Goal: Information Seeking & Learning: Learn about a topic

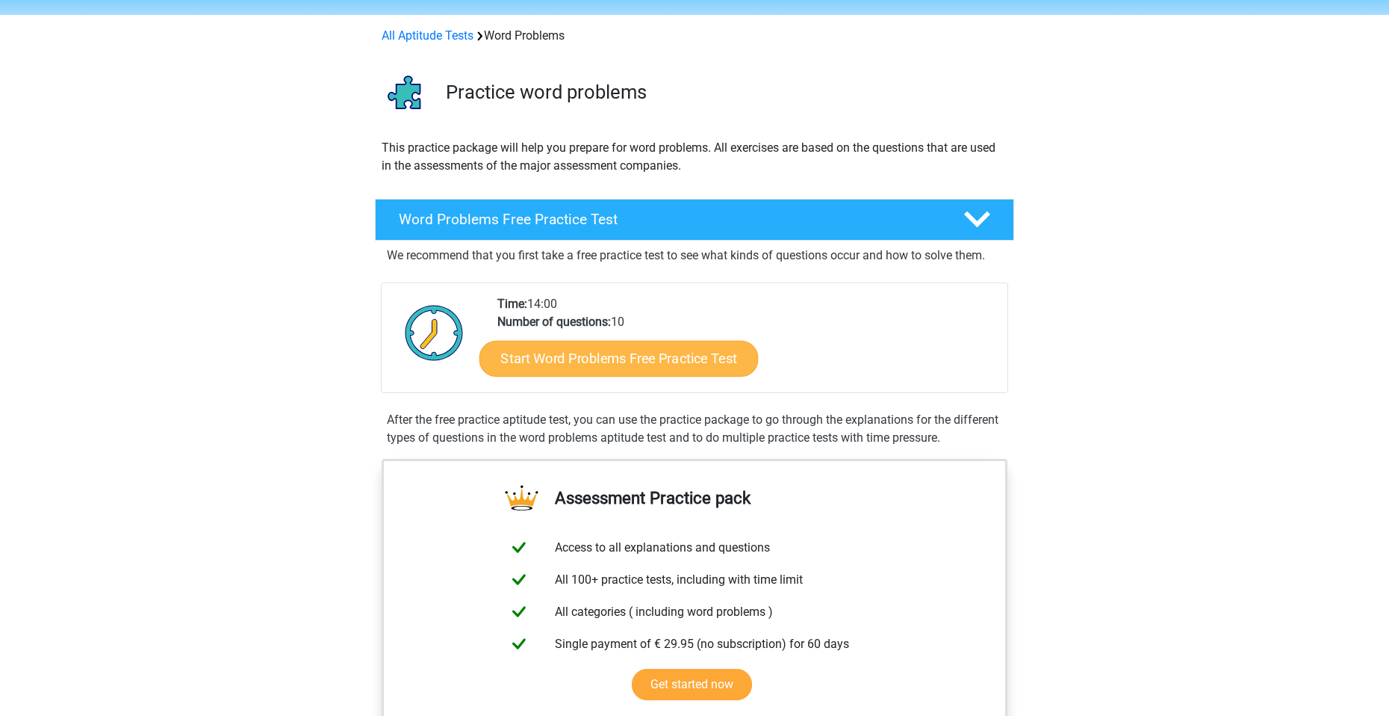
scroll to position [75, 0]
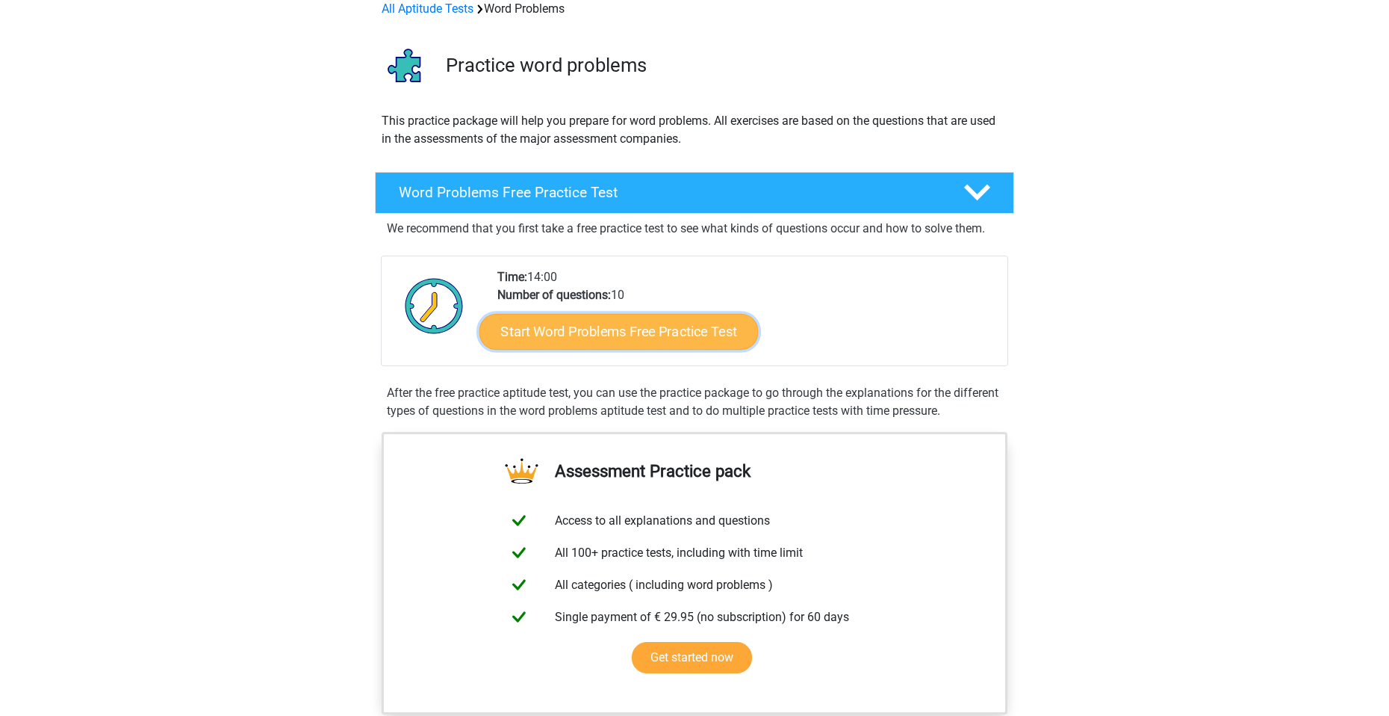
click at [680, 328] on link "Start Word Problems Free Practice Test" at bounding box center [619, 331] width 279 height 36
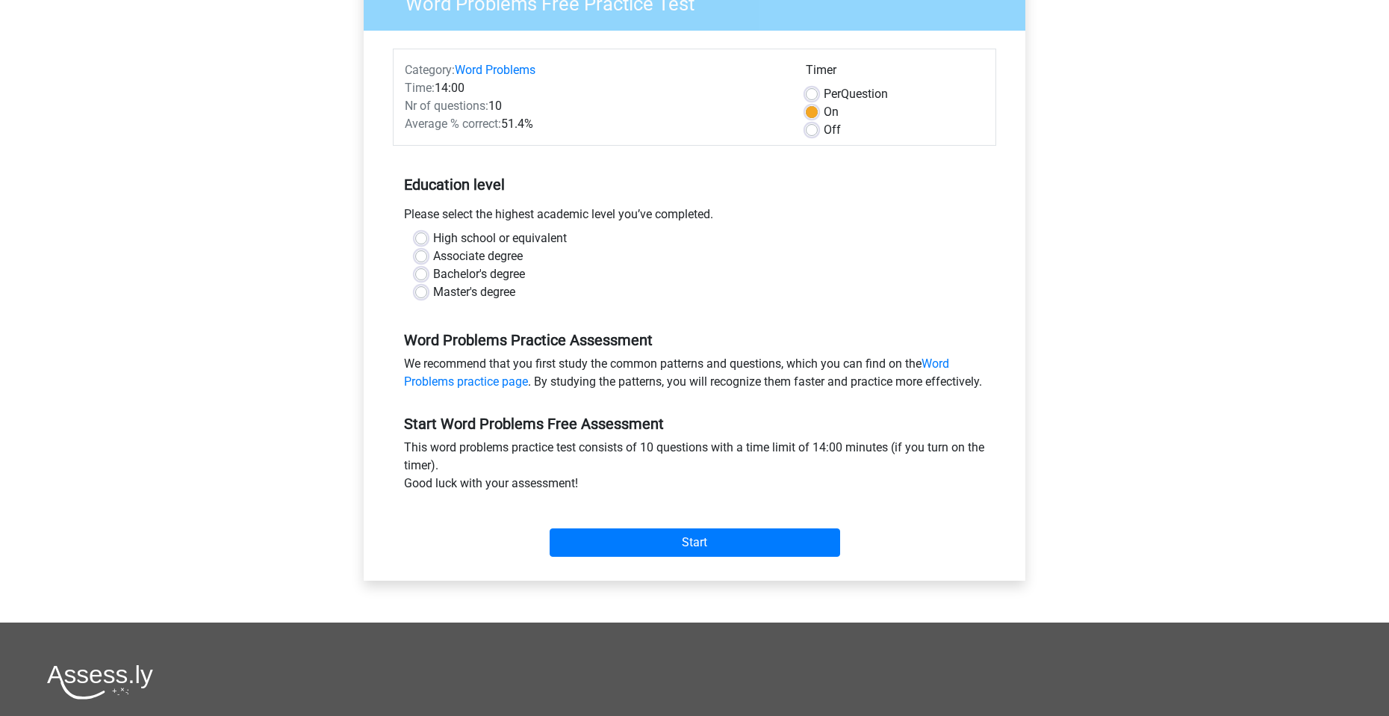
scroll to position [149, 0]
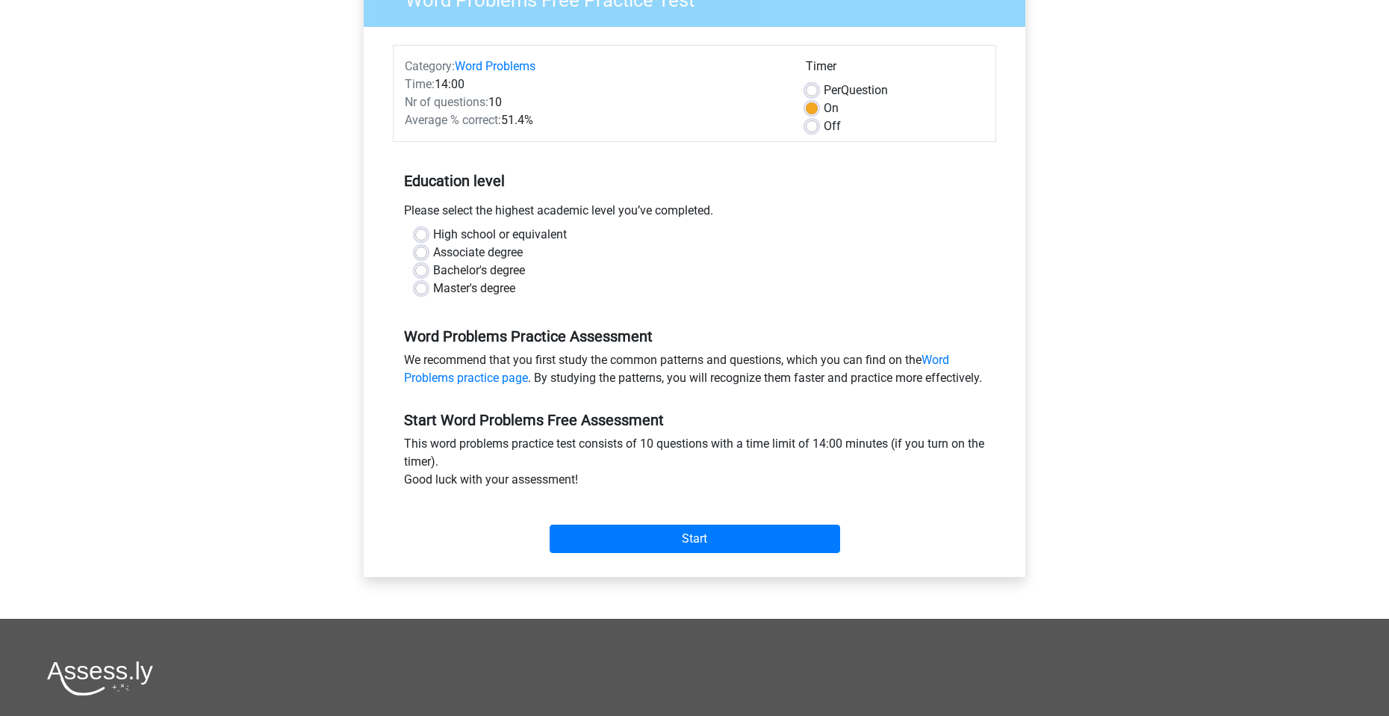
click at [433, 269] on label "Bachelor's degree" at bounding box center [479, 270] width 92 height 18
click at [425, 269] on input "Bachelor's degree" at bounding box center [421, 268] width 12 height 15
radio input "true"
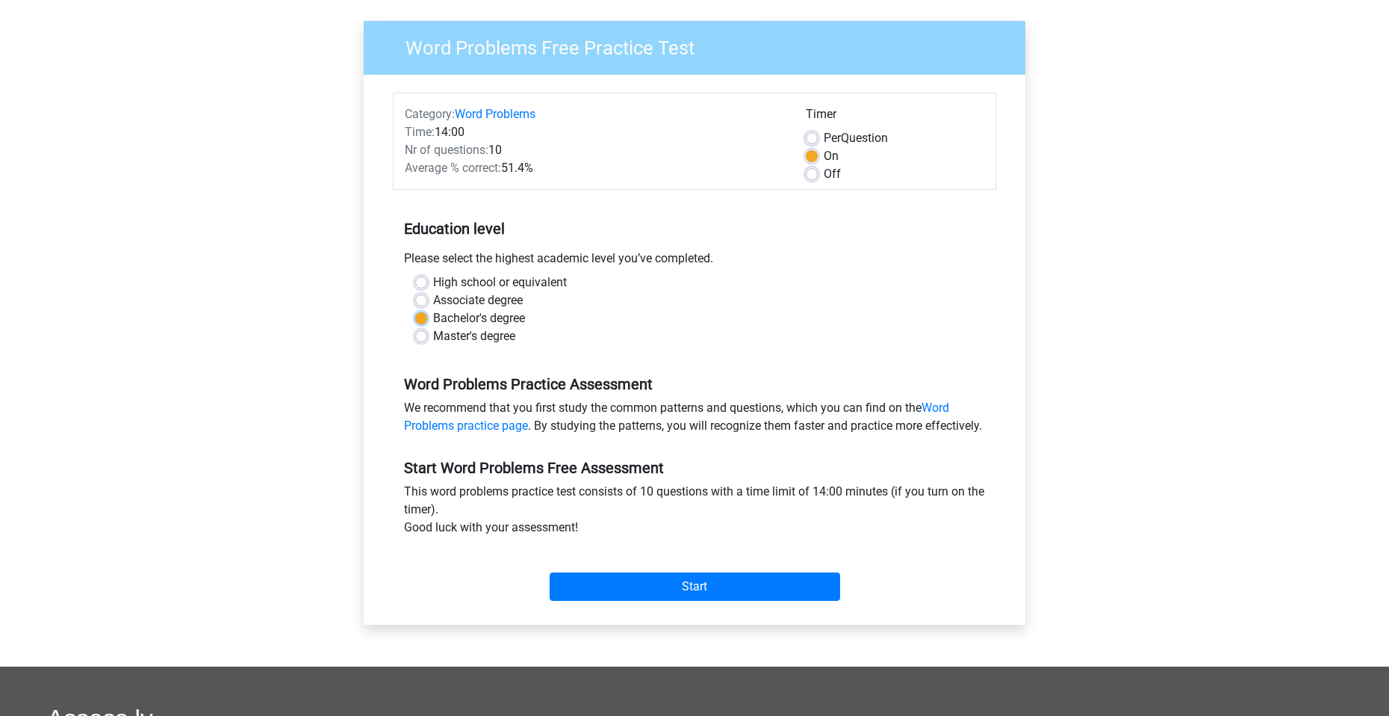
scroll to position [75, 0]
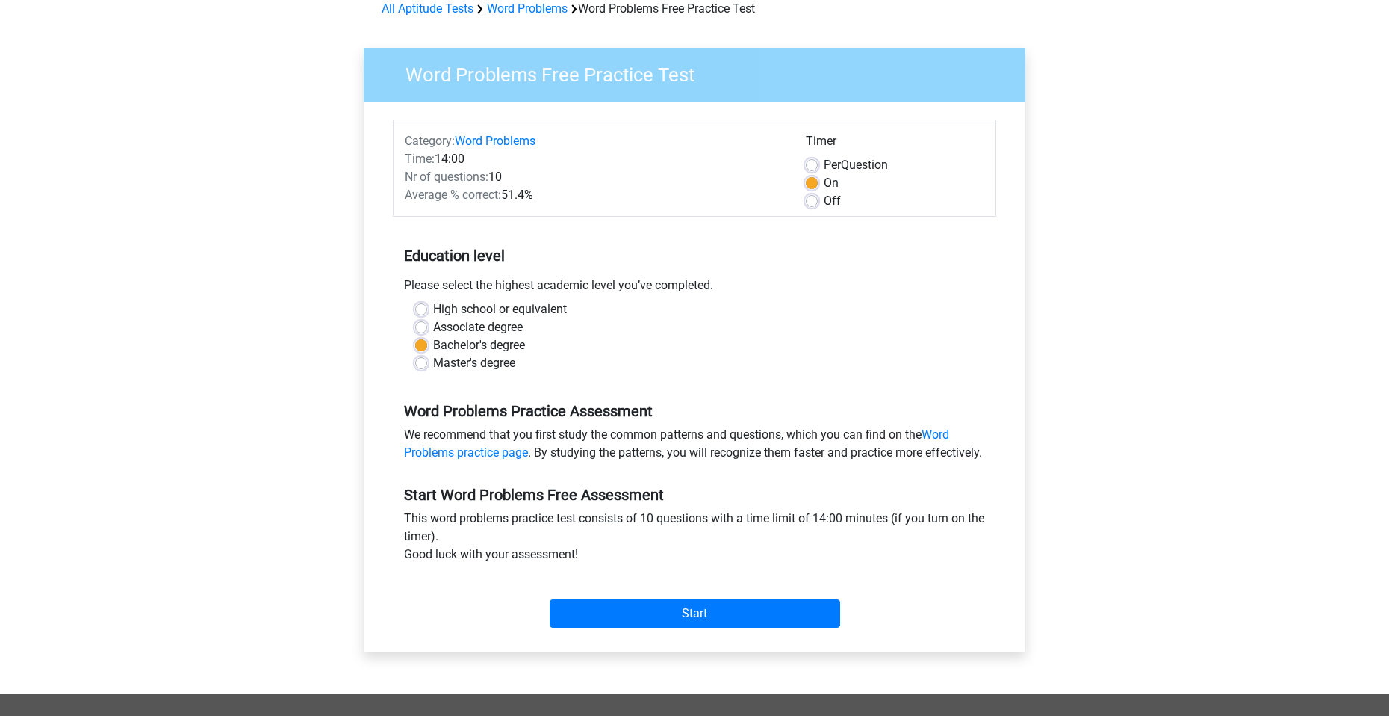
click at [824, 164] on label "Per Question" at bounding box center [856, 165] width 64 height 18
click at [812, 164] on input "Per Question" at bounding box center [812, 163] width 12 height 15
radio input "true"
click at [824, 183] on label "On" at bounding box center [831, 183] width 15 height 18
click at [811, 183] on input "On" at bounding box center [812, 181] width 12 height 15
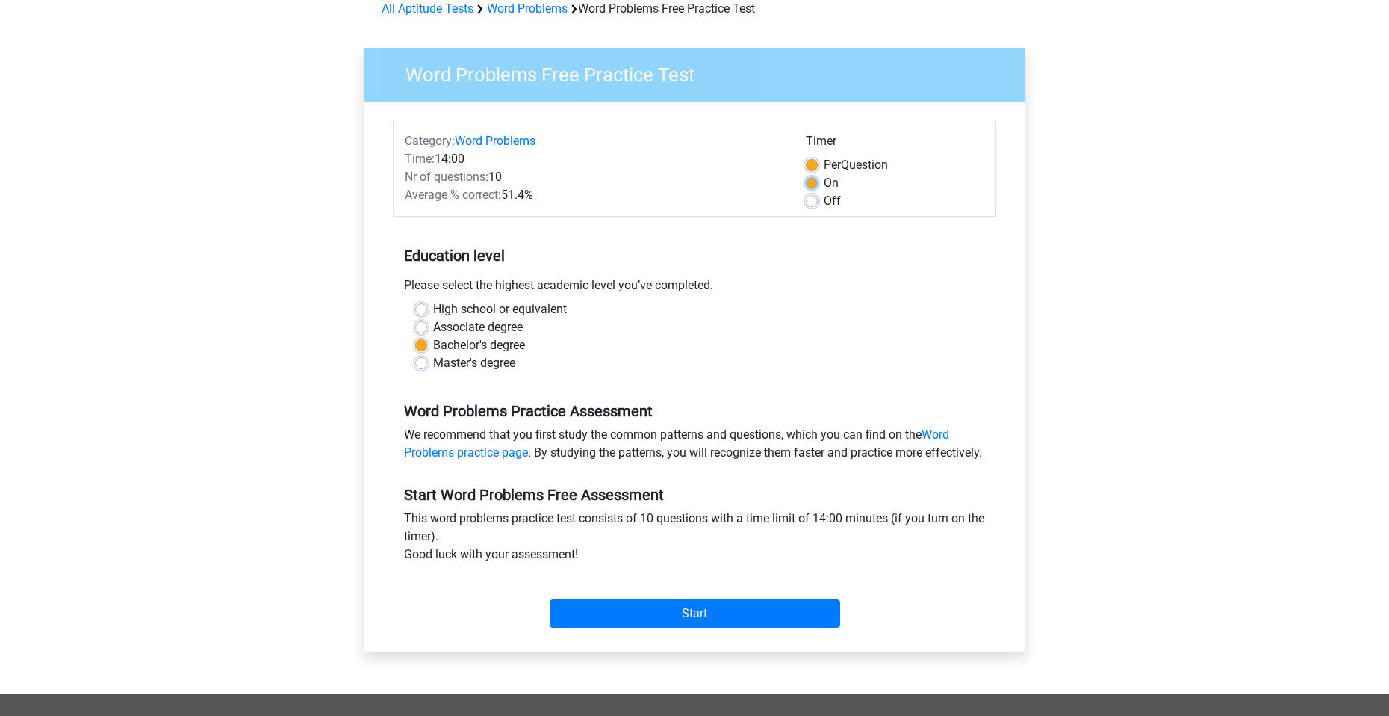
radio input "true"
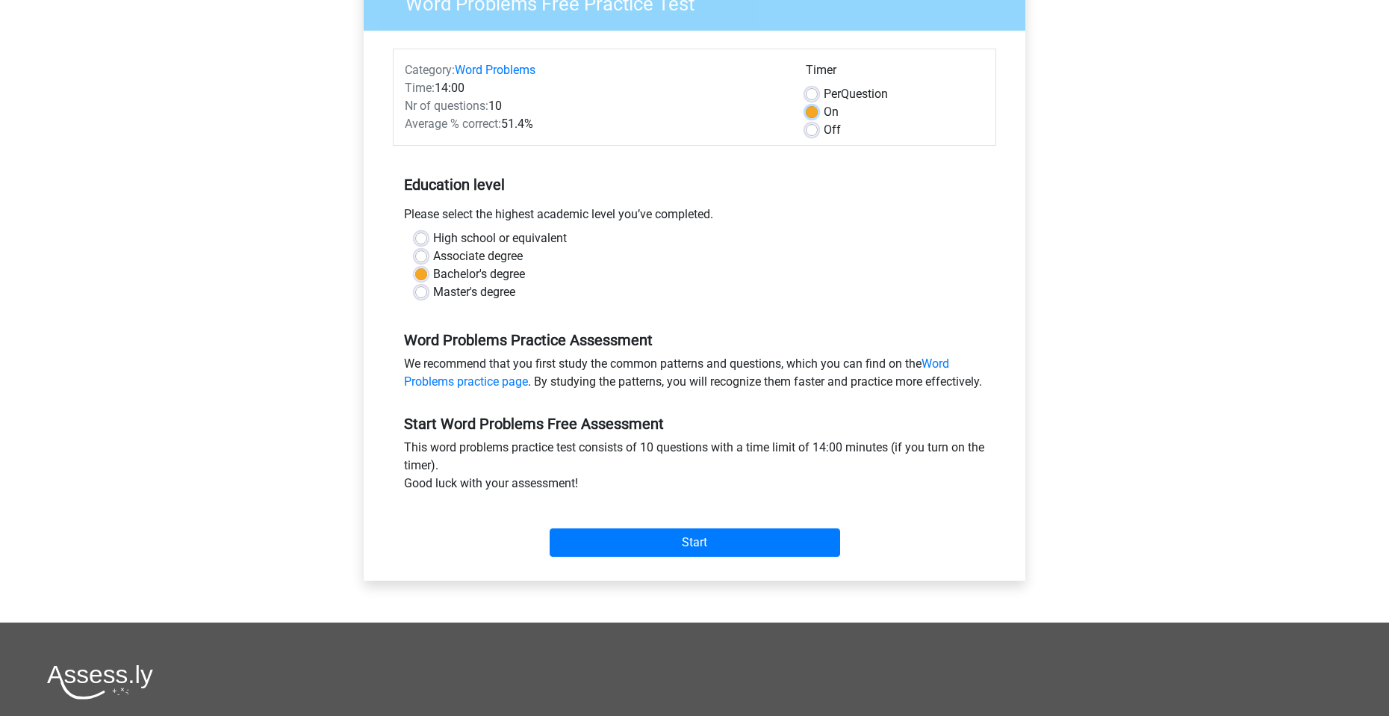
scroll to position [149, 0]
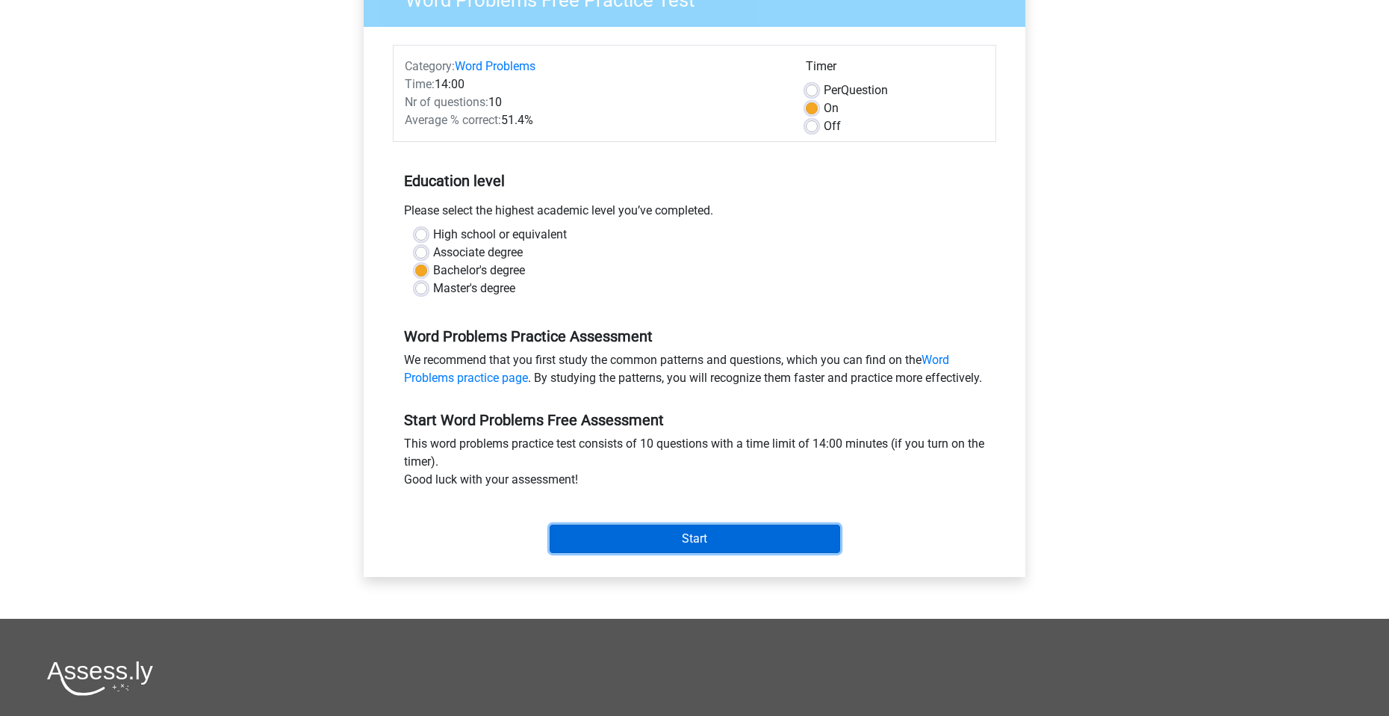
click at [669, 553] on input "Start" at bounding box center [695, 538] width 291 height 28
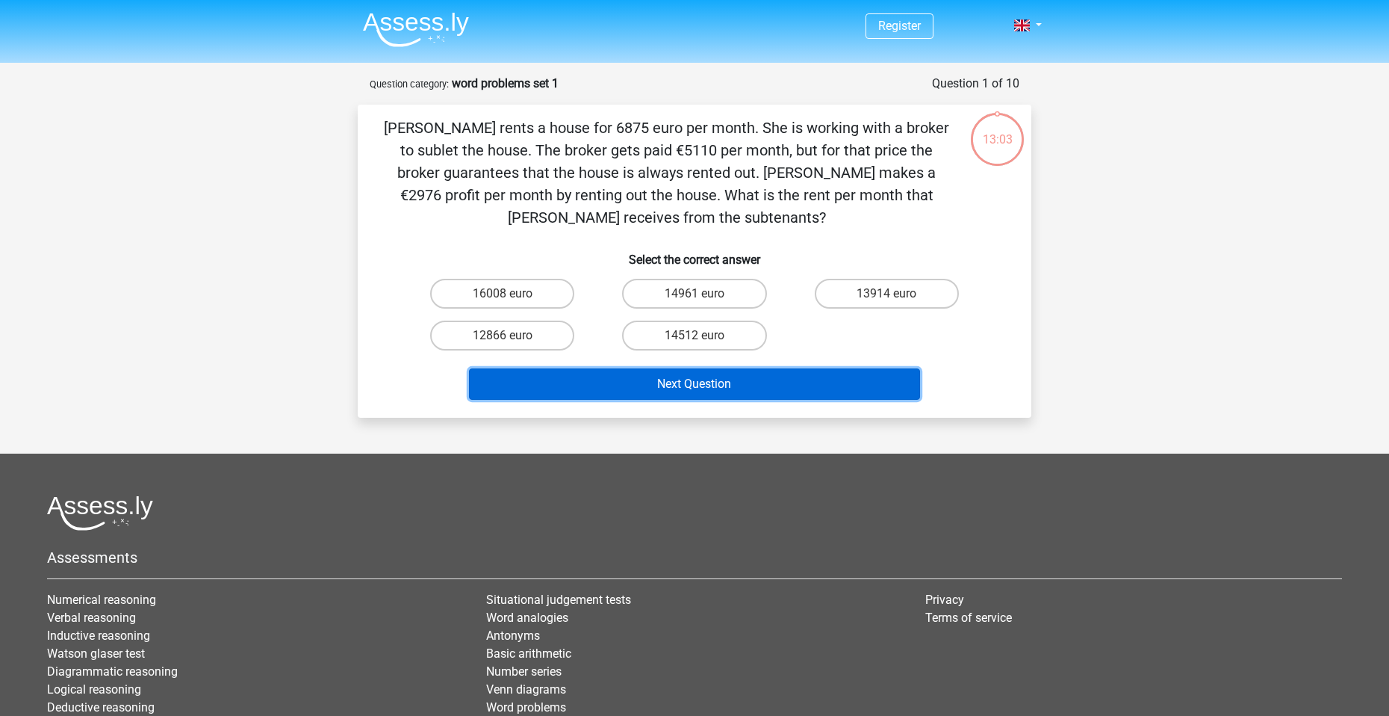
click at [681, 379] on button "Next Question" at bounding box center [695, 383] width 452 height 31
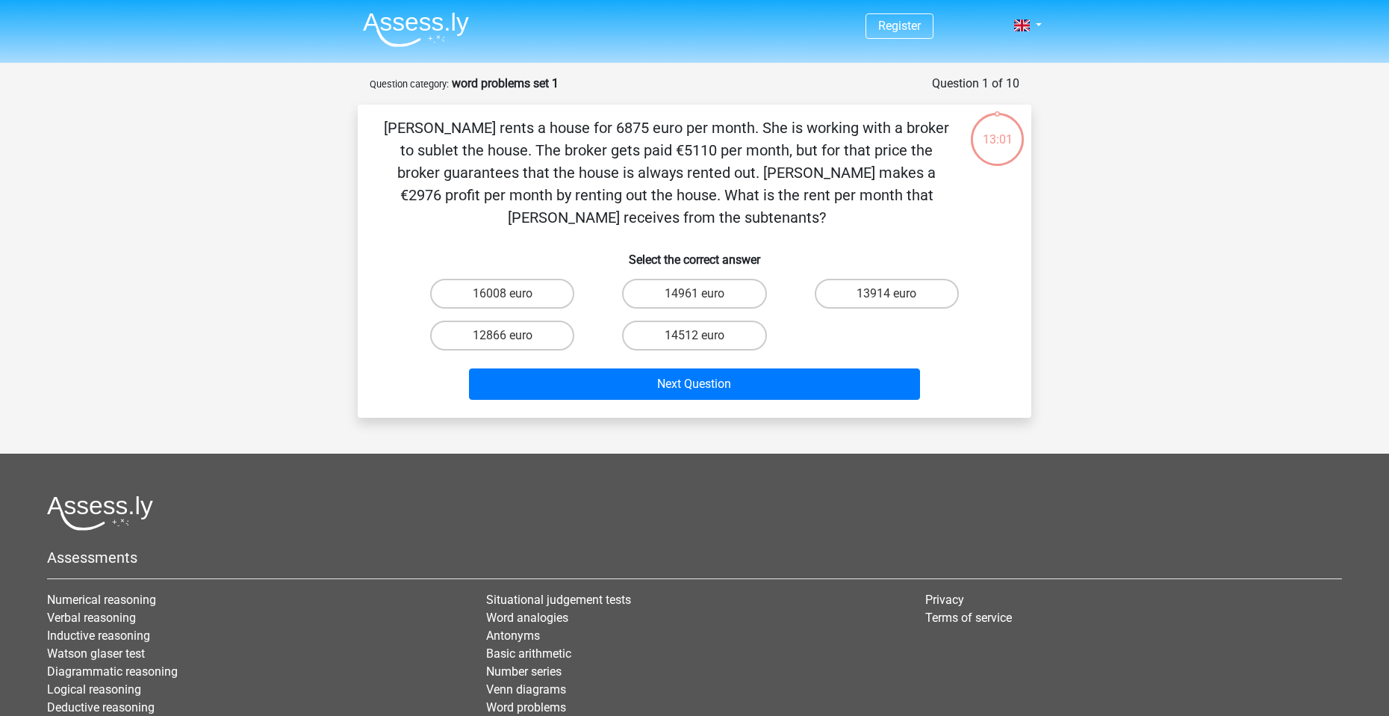
click at [592, 232] on div "[PERSON_NAME] rents a house for 6875 euro per month. She is working with a brok…" at bounding box center [695, 261] width 662 height 289
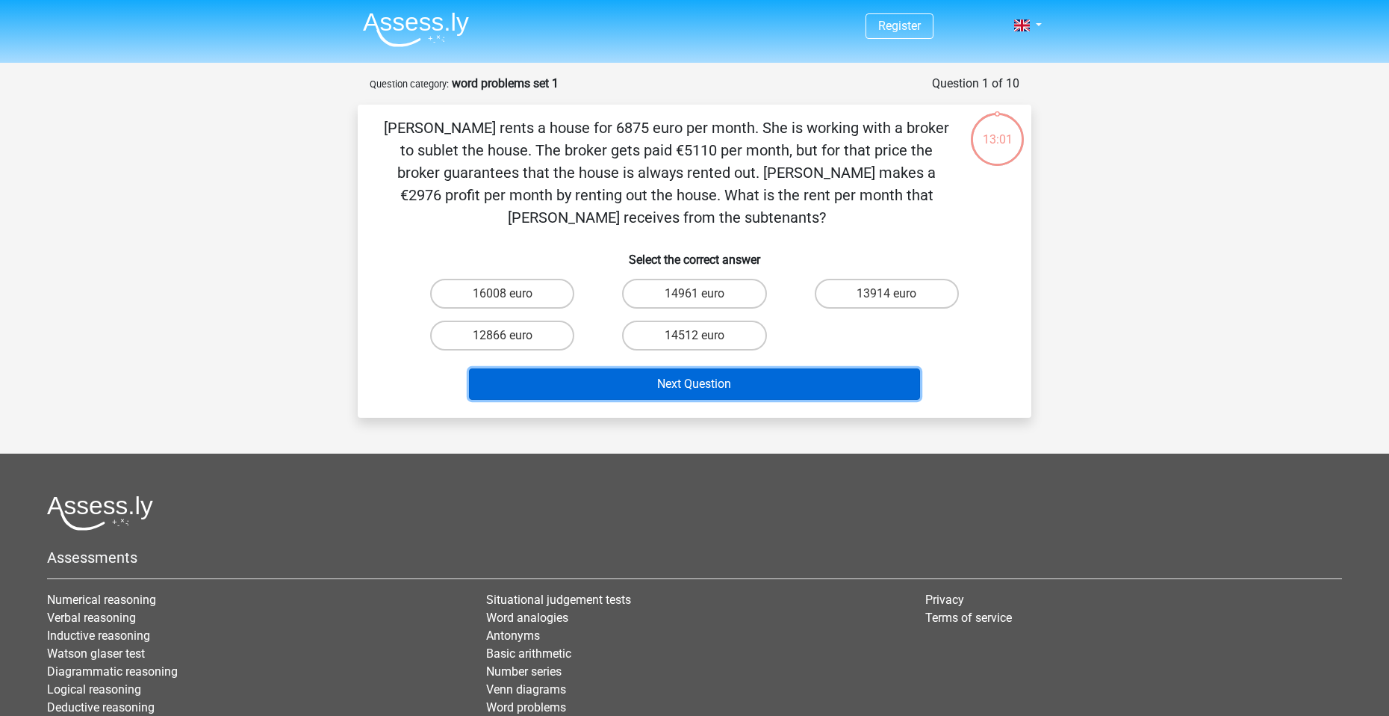
click at [638, 389] on button "Next Question" at bounding box center [695, 383] width 452 height 31
click at [639, 388] on button "Next Question" at bounding box center [695, 383] width 452 height 31
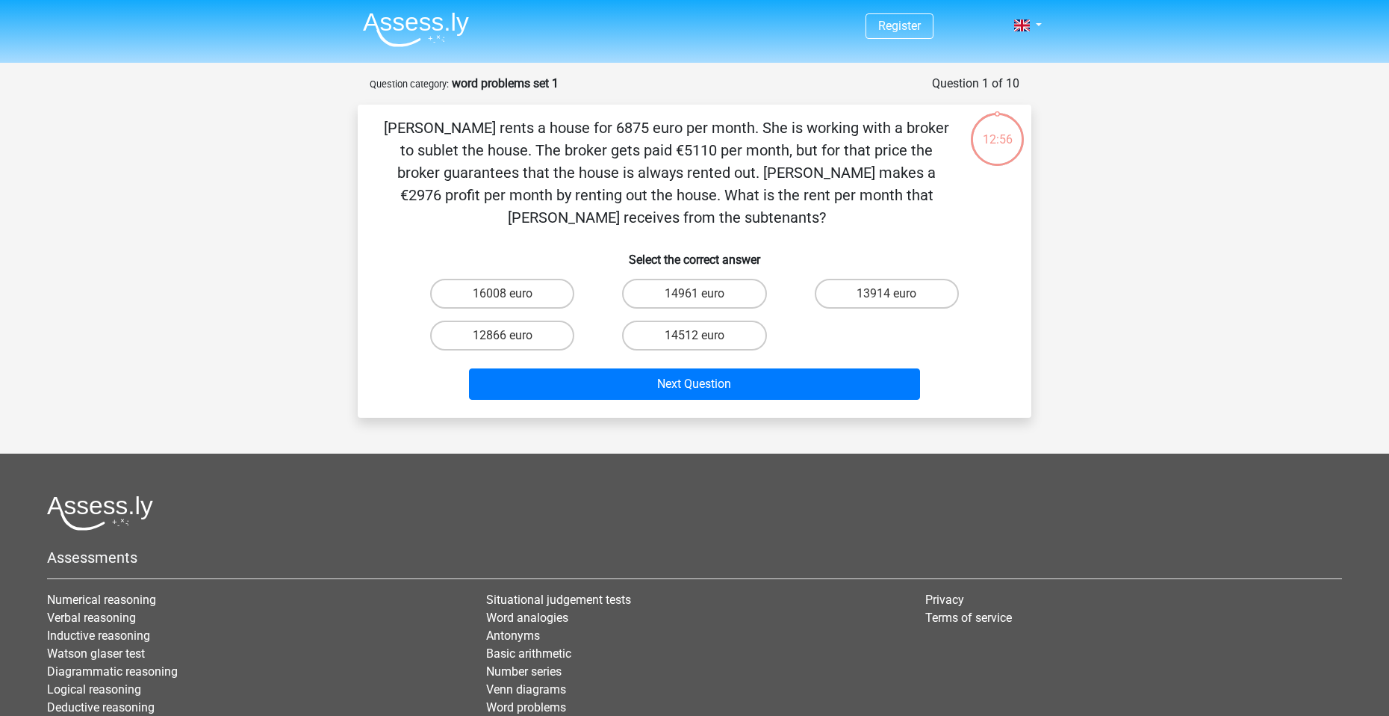
drag, startPoint x: 390, startPoint y: 121, endPoint x: 790, endPoint y: 211, distance: 410.3
click at [790, 211] on p "[PERSON_NAME] rents a house for 6875 euro per month. She is working with a brok…" at bounding box center [667, 173] width 570 height 112
copy p "[PERSON_NAME] rents a house for 6875 euro per month. She is working with a brok…"
click at [760, 239] on div "[PERSON_NAME] rents a house for 6875 euro per month. She is working with a brok…" at bounding box center [695, 261] width 662 height 289
click at [521, 291] on label "16008 euro" at bounding box center [502, 294] width 144 height 30
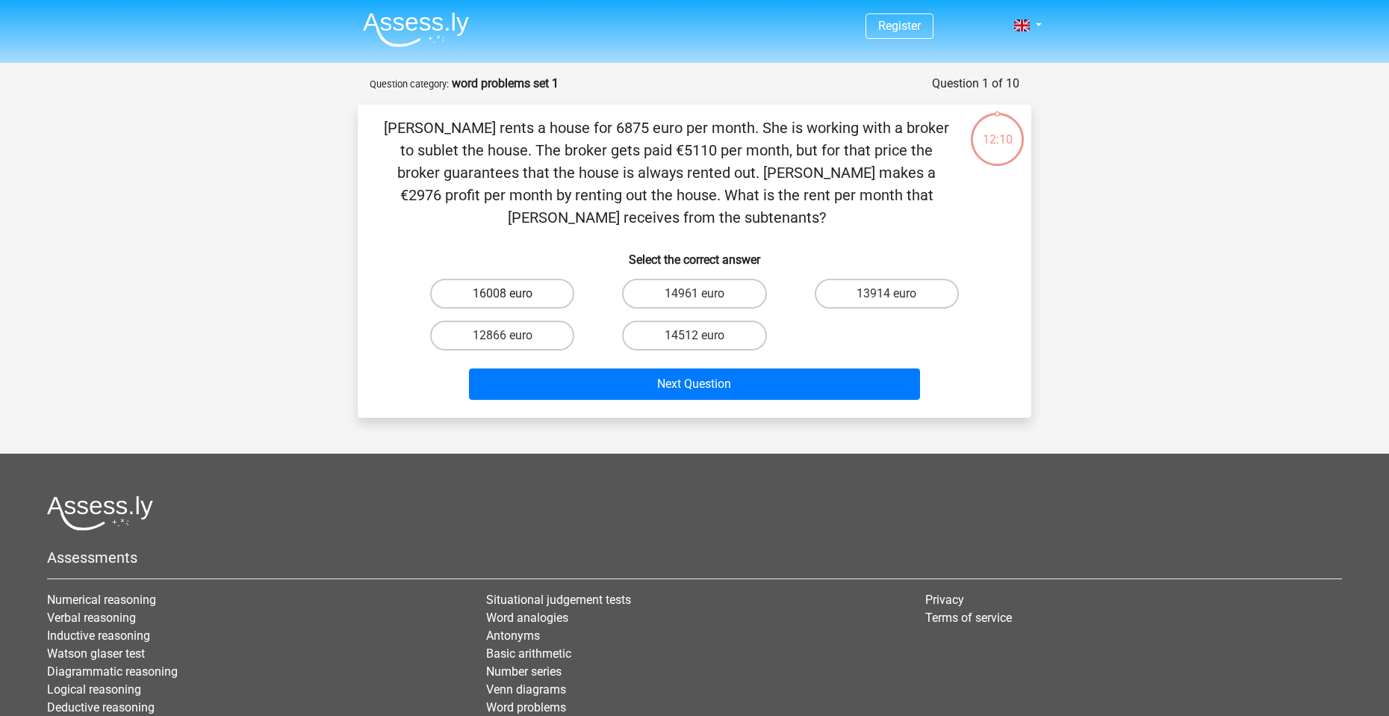
click at [512, 294] on input "16008 euro" at bounding box center [508, 299] width 10 height 10
radio input "true"
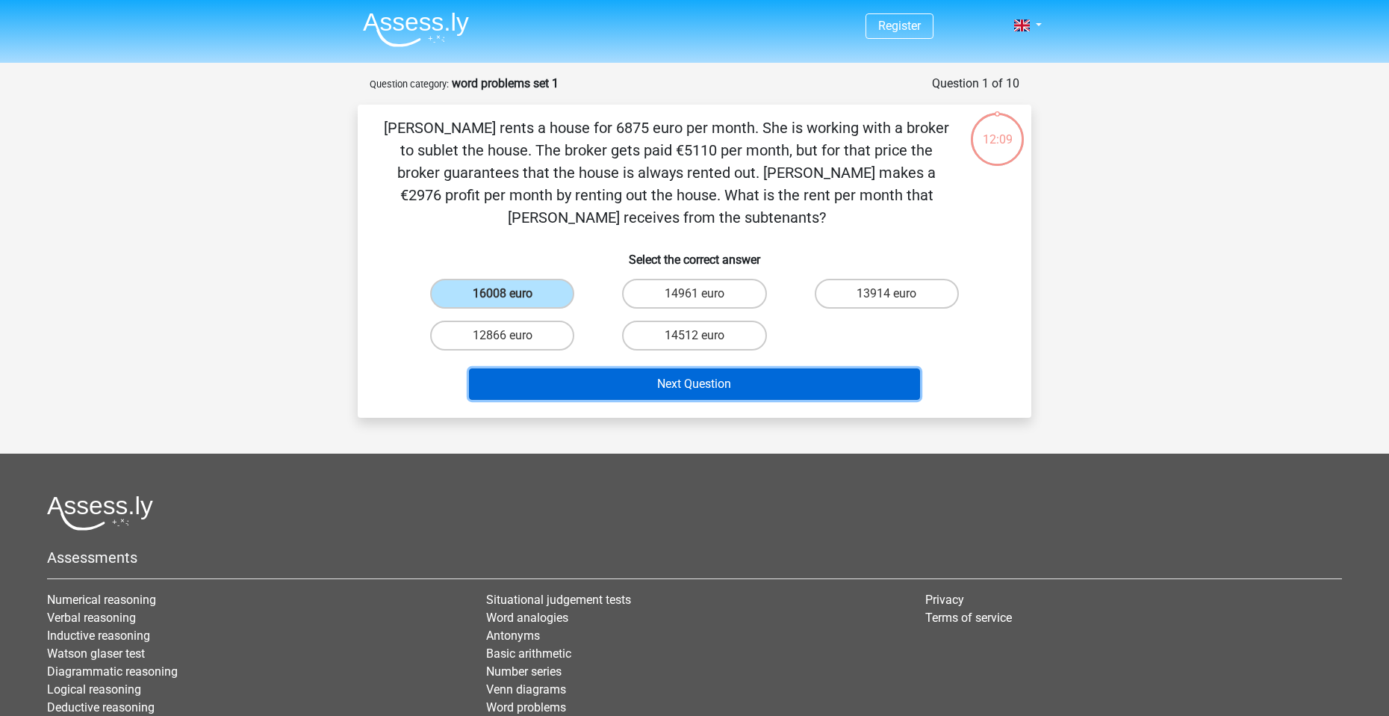
click at [713, 378] on button "Next Question" at bounding box center [695, 383] width 452 height 31
click at [706, 375] on button "Next Question" at bounding box center [695, 383] width 452 height 31
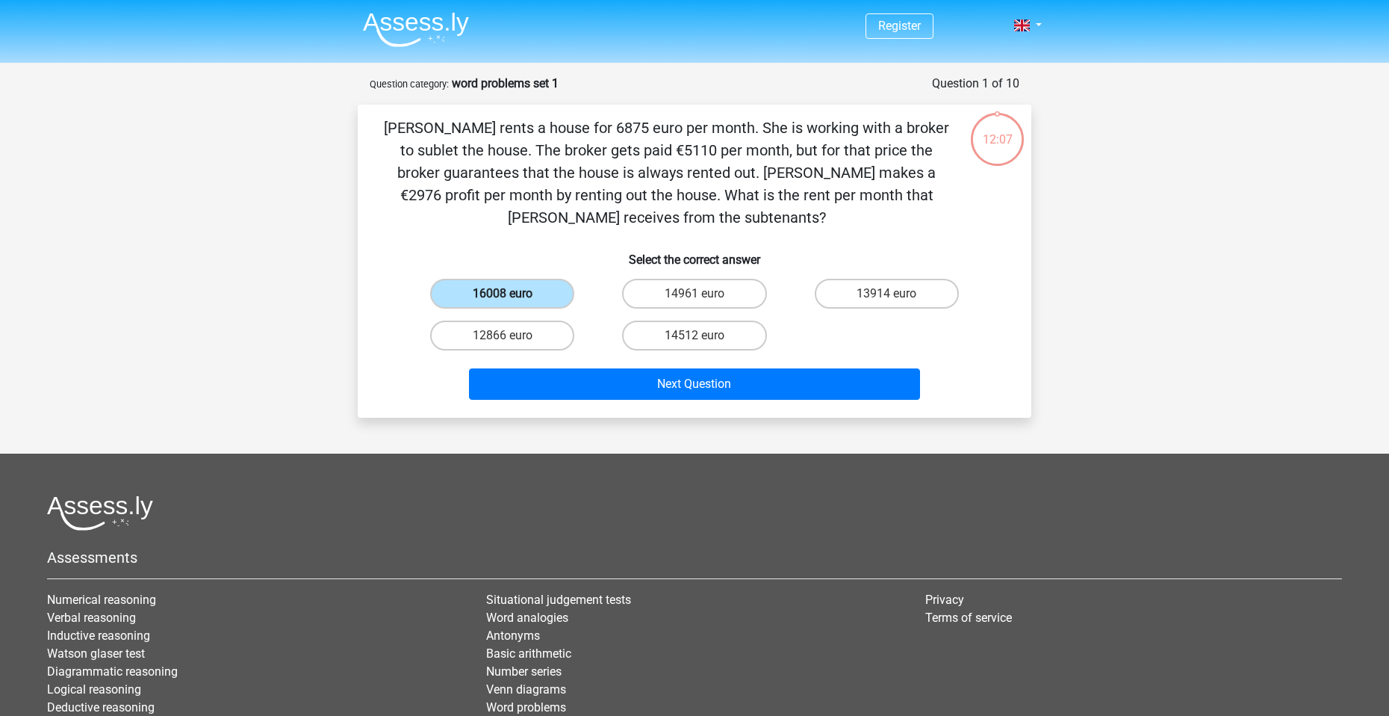
click at [533, 291] on label "16008 euro" at bounding box center [502, 294] width 144 height 30
click at [512, 294] on input "16008 euro" at bounding box center [508, 299] width 10 height 10
click at [700, 292] on label "14961 euro" at bounding box center [694, 294] width 144 height 30
click at [700, 294] on input "14961 euro" at bounding box center [700, 299] width 10 height 10
radio input "true"
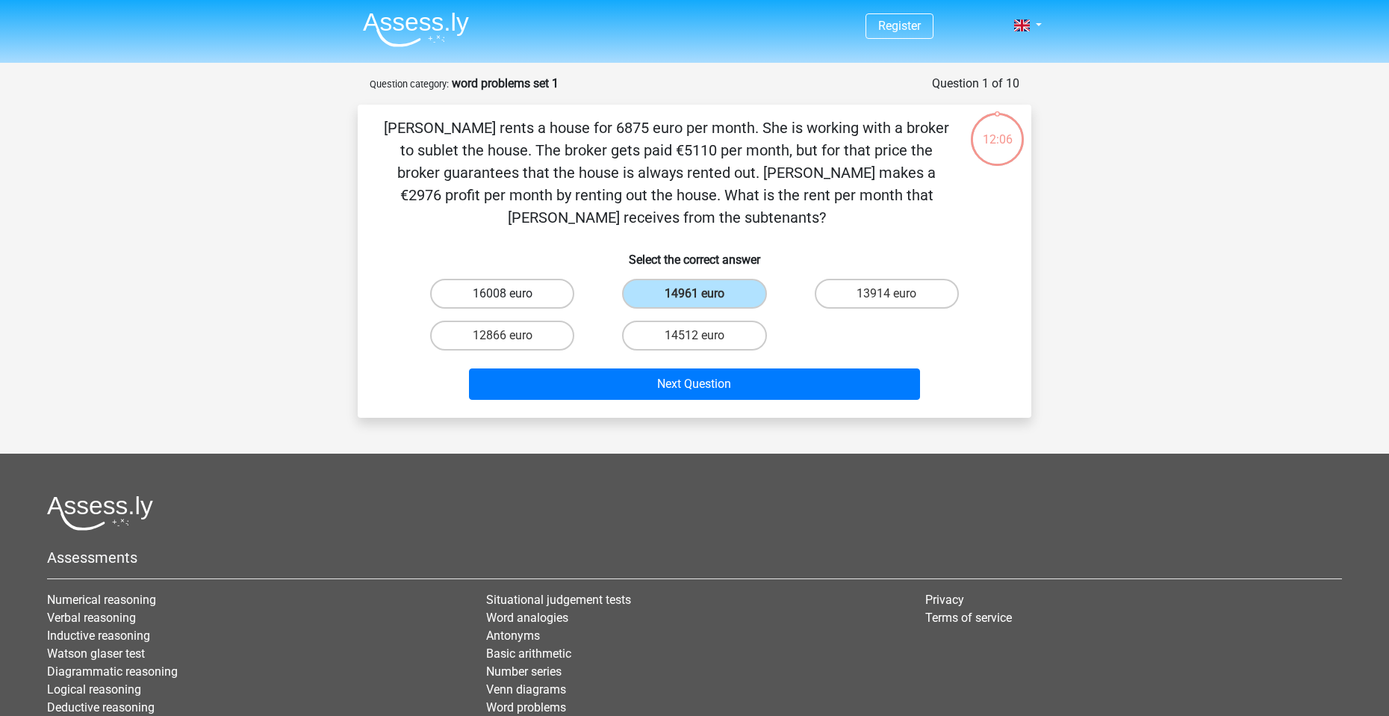
click at [483, 290] on label "16008 euro" at bounding box center [502, 294] width 144 height 30
click at [503, 294] on input "16008 euro" at bounding box center [508, 299] width 10 height 10
radio input "true"
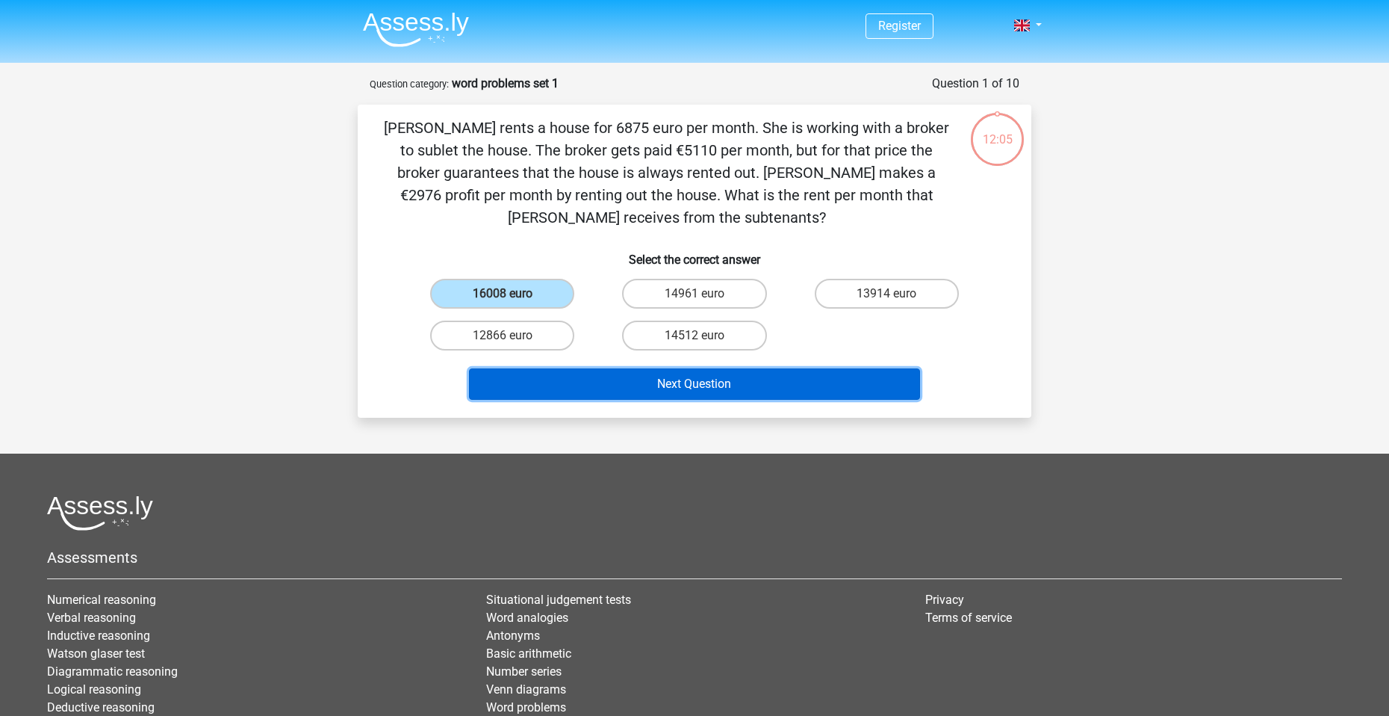
click at [673, 370] on button "Next Question" at bounding box center [695, 383] width 452 height 31
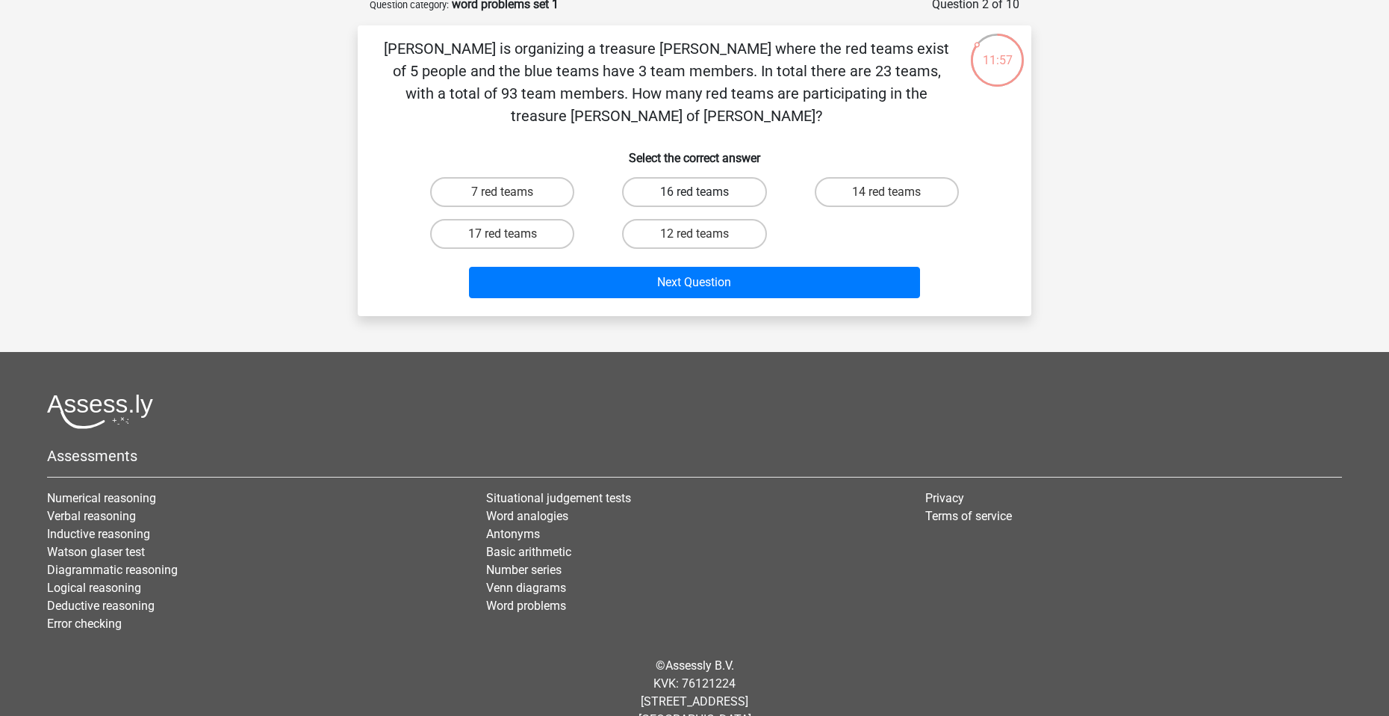
scroll to position [87, 0]
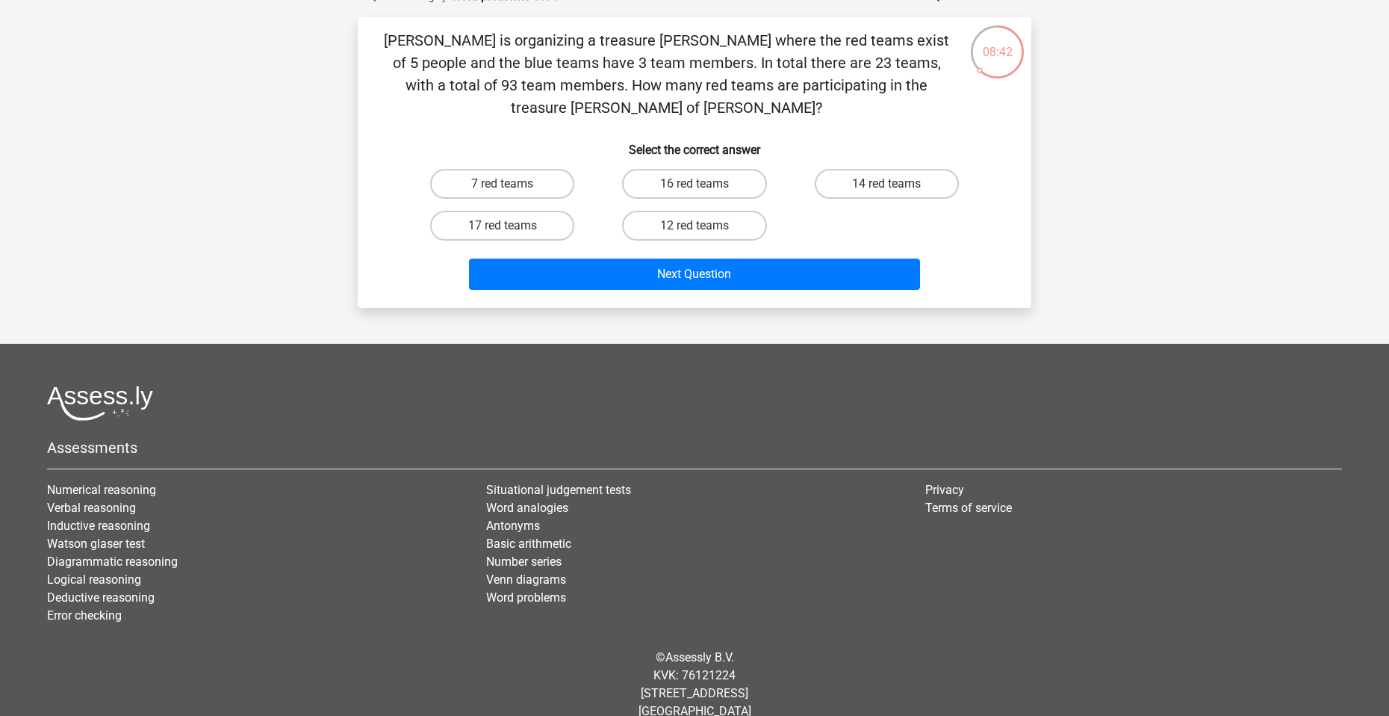
drag, startPoint x: 378, startPoint y: 39, endPoint x: 978, endPoint y: 93, distance: 602.2
click at [978, 93] on div "[PERSON_NAME] is organizing a treasure [PERSON_NAME] where the red teams exist …" at bounding box center [695, 162] width 662 height 267
copy p "[PERSON_NAME] is organizing a treasure [PERSON_NAME] where the red teams exist …"
click at [703, 226] on input "12 red teams" at bounding box center [700, 231] width 10 height 10
radio input "true"
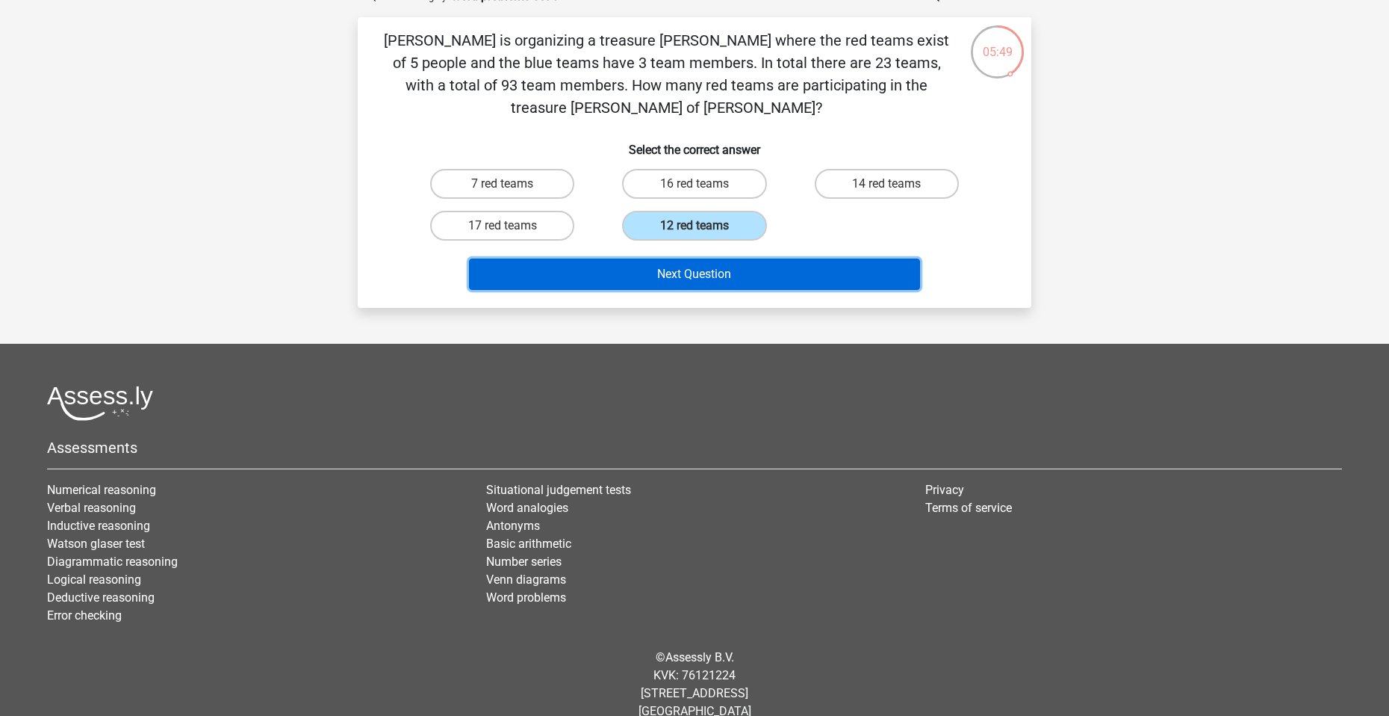
click at [722, 258] on button "Next Question" at bounding box center [695, 273] width 452 height 31
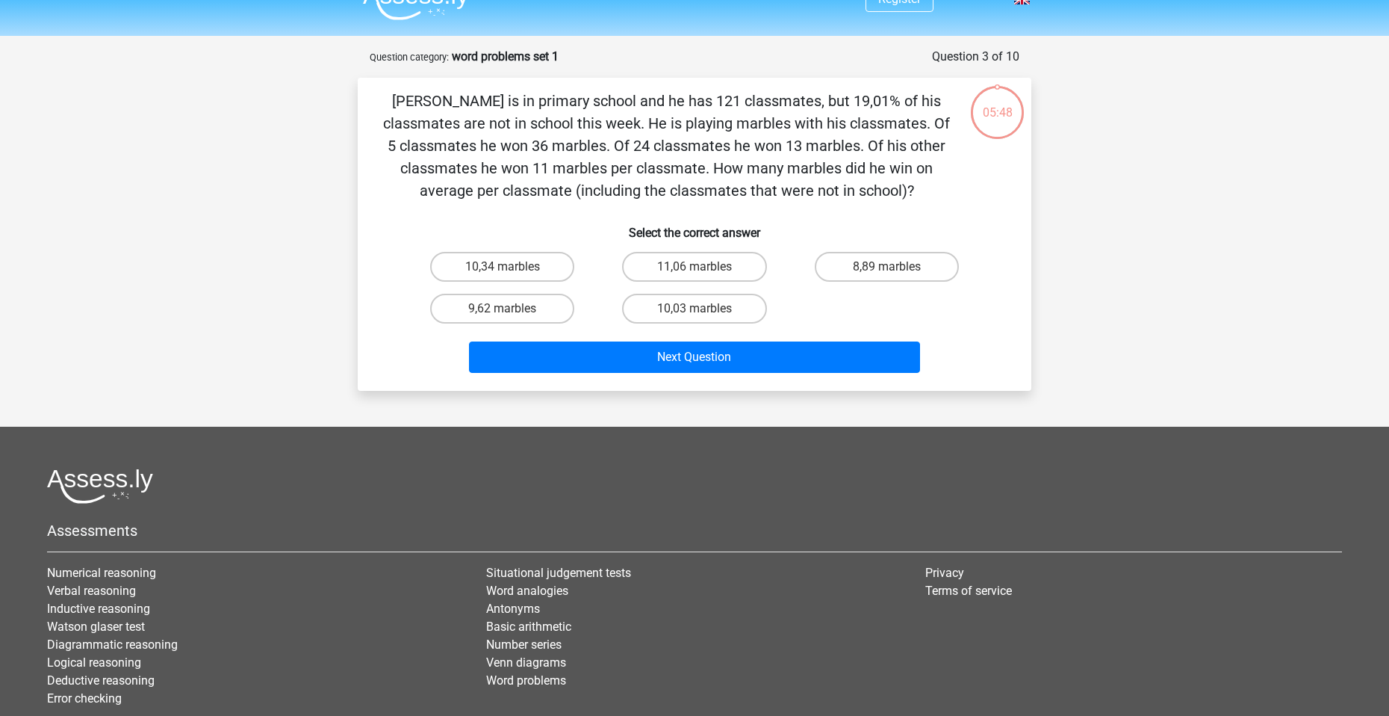
scroll to position [0, 0]
